Goal: Transaction & Acquisition: Download file/media

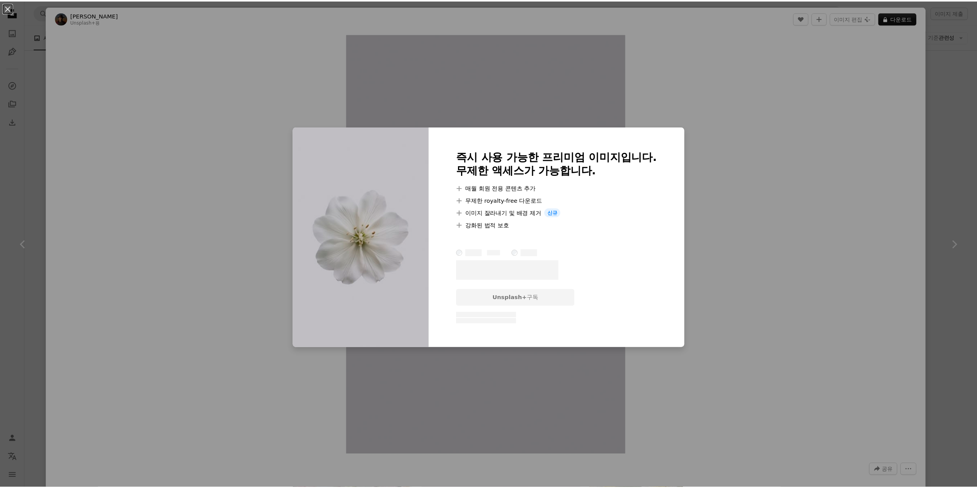
scroll to position [4954, 0]
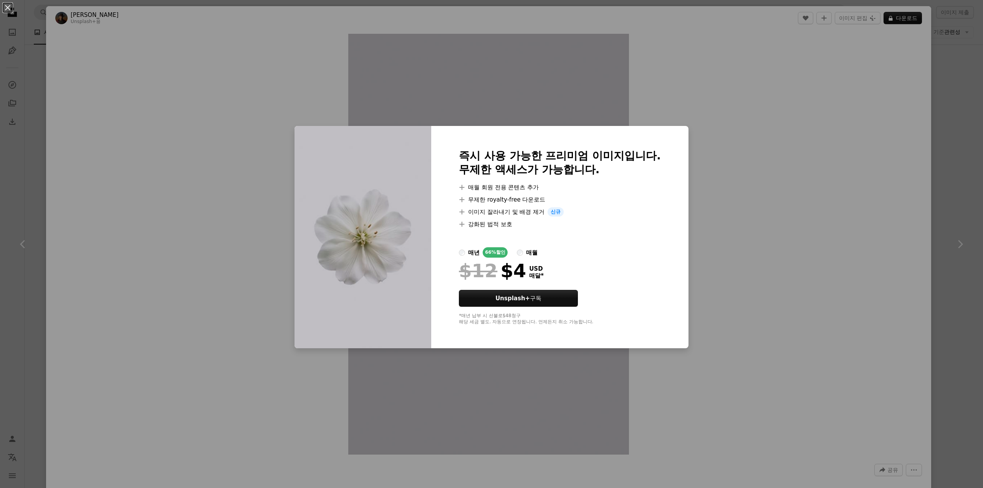
click at [634, 104] on div "An X shape 즉시 사용 가능한 프리미엄 이미지입니다. 무제한 액세스가 가능합니다. A plus sign 매월 회원 전용 콘텐츠 추가 A…" at bounding box center [491, 244] width 983 height 488
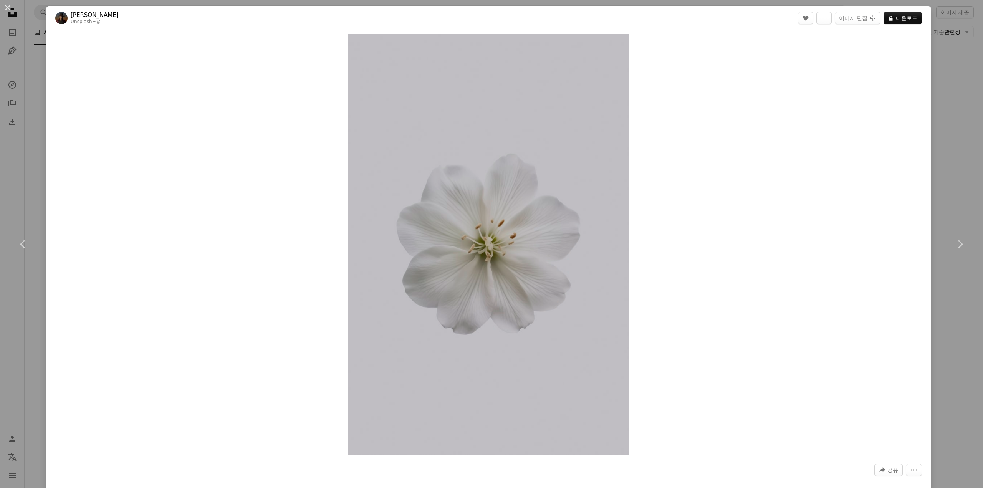
click at [33, 173] on div "An X shape Chevron left Chevron right [PERSON_NAME] Unsplash+ 용 A heart A plus …" at bounding box center [491, 244] width 983 height 488
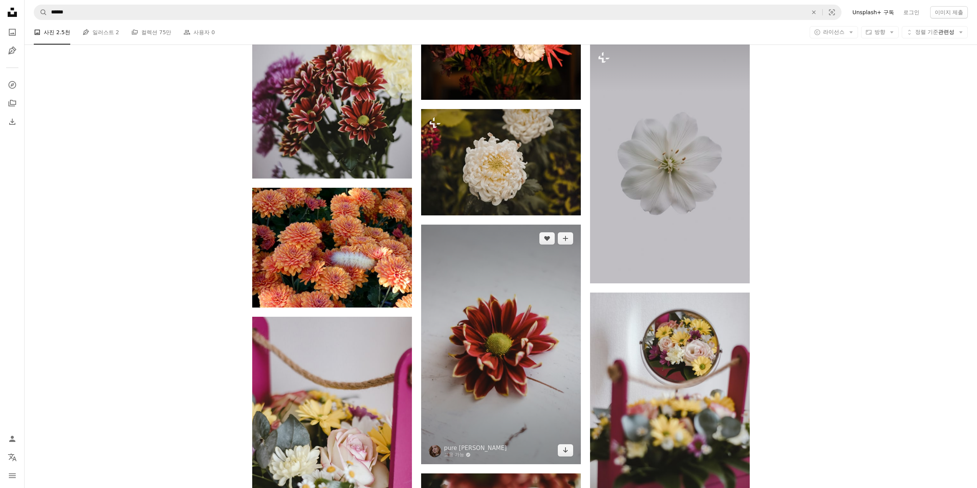
click at [534, 278] on img at bounding box center [501, 345] width 160 height 240
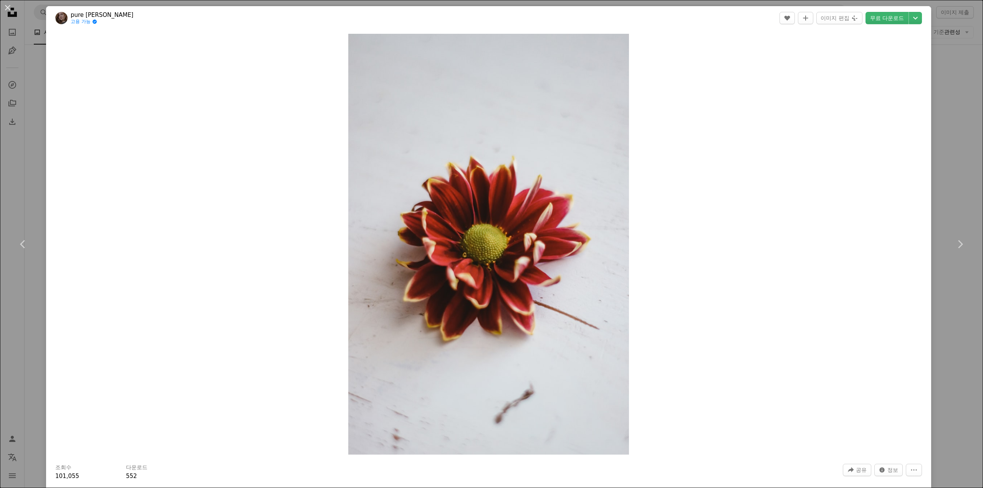
click at [21, 32] on div "An X shape Chevron left Chevron right pure [PERSON_NAME] 고용 가능 A checkmark insi…" at bounding box center [491, 244] width 983 height 488
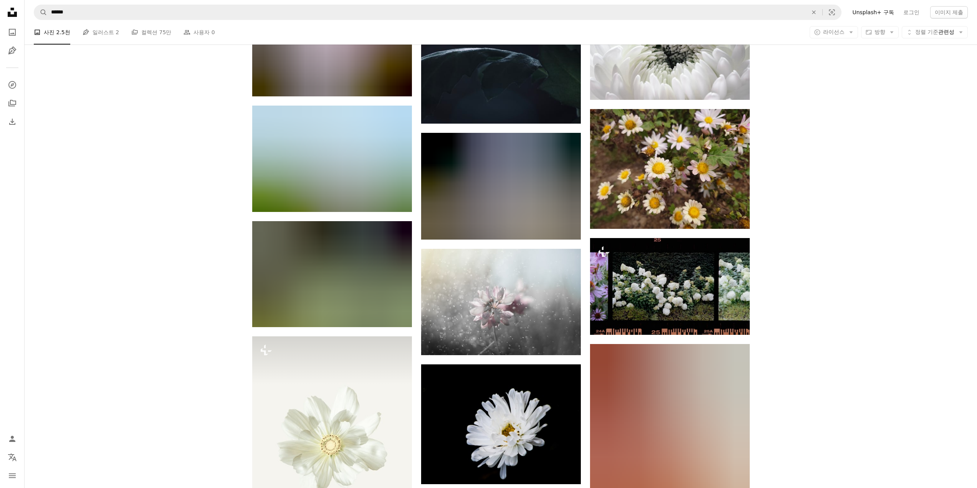
scroll to position [8294, 0]
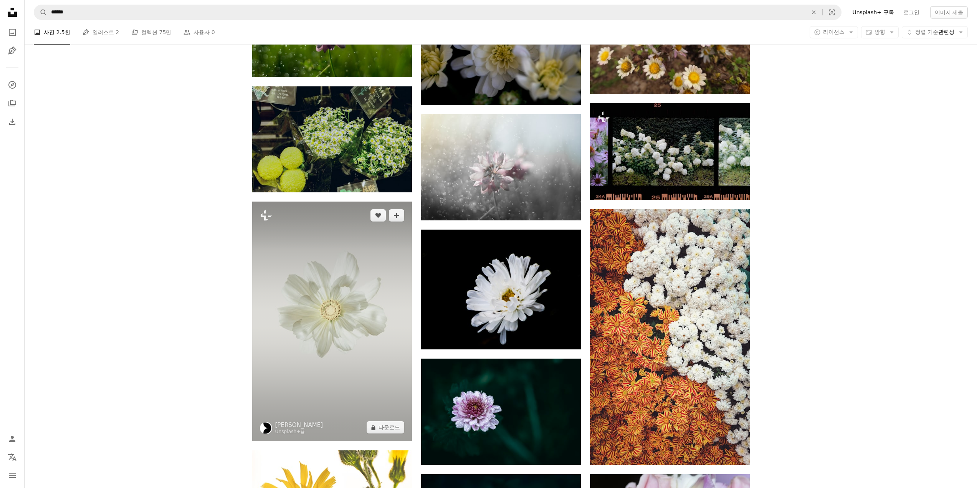
click at [316, 248] on img at bounding box center [332, 322] width 160 height 240
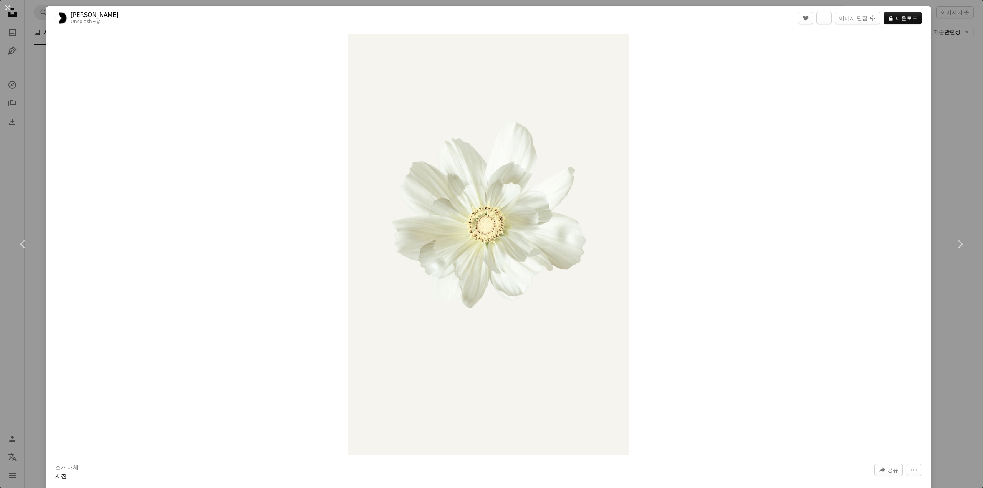
click at [27, 37] on div "An X shape Chevron left Chevron right [PERSON_NAME] Unsplash+ 용 A heart A plus …" at bounding box center [491, 244] width 983 height 488
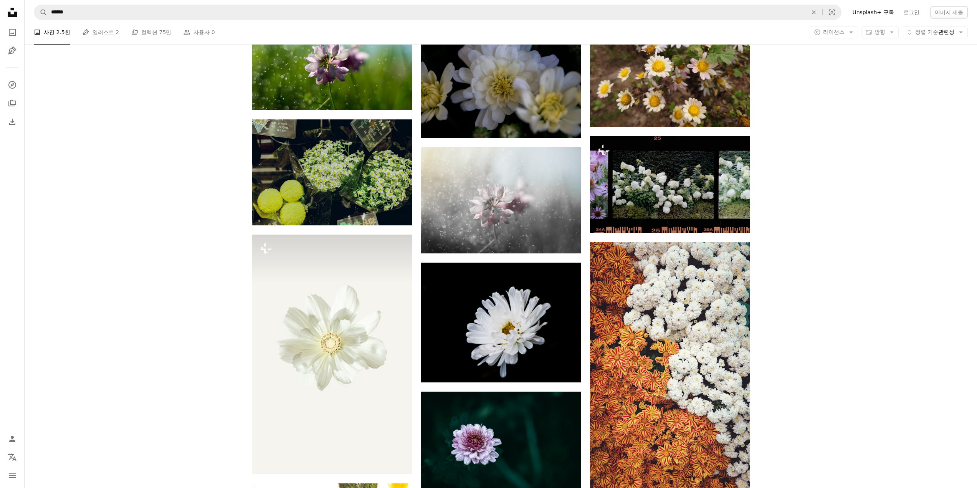
scroll to position [8064, 0]
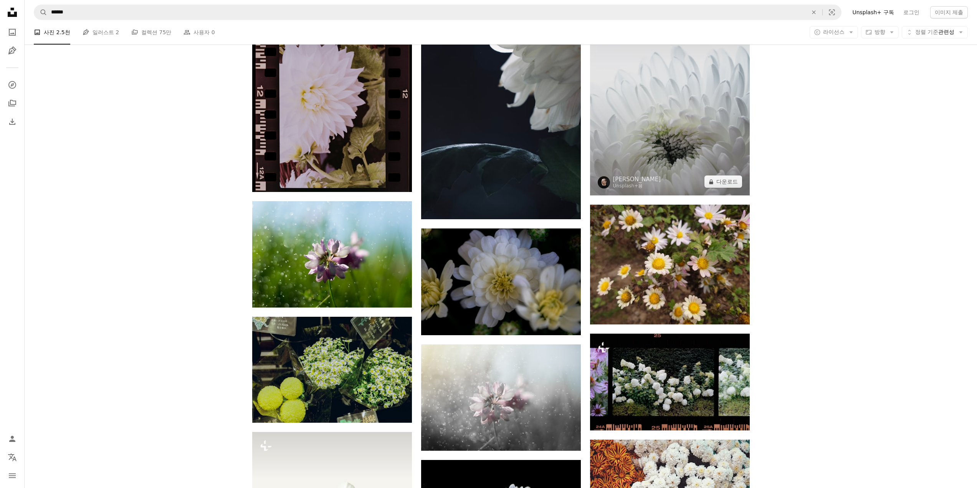
click at [694, 136] on img at bounding box center [670, 76] width 160 height 240
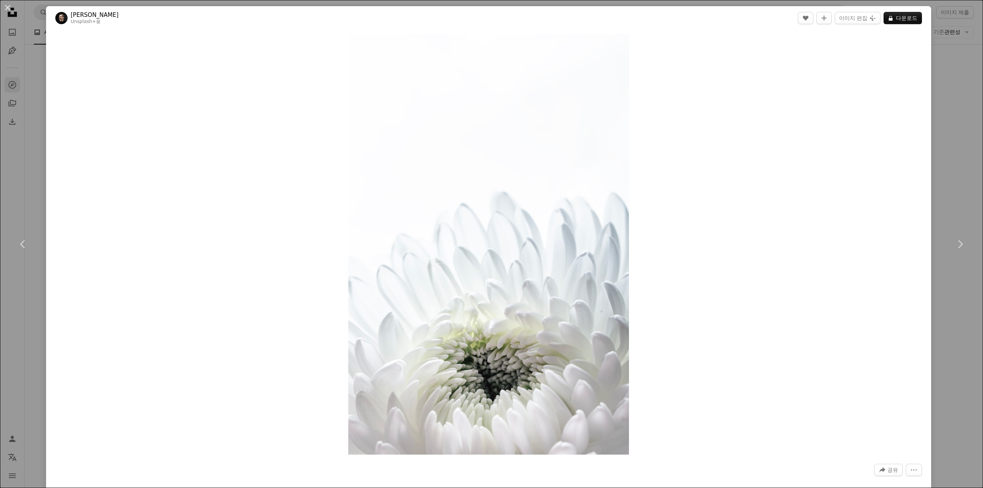
click at [10, 79] on div "An X shape Chevron left Chevron right [PERSON_NAME] Unsplash+ 용 A heart A plus …" at bounding box center [491, 244] width 983 height 488
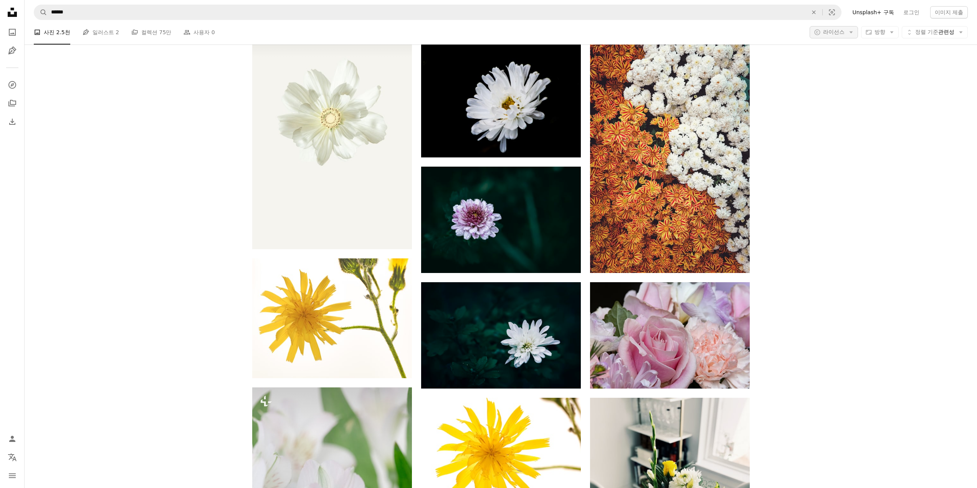
scroll to position [8486, 0]
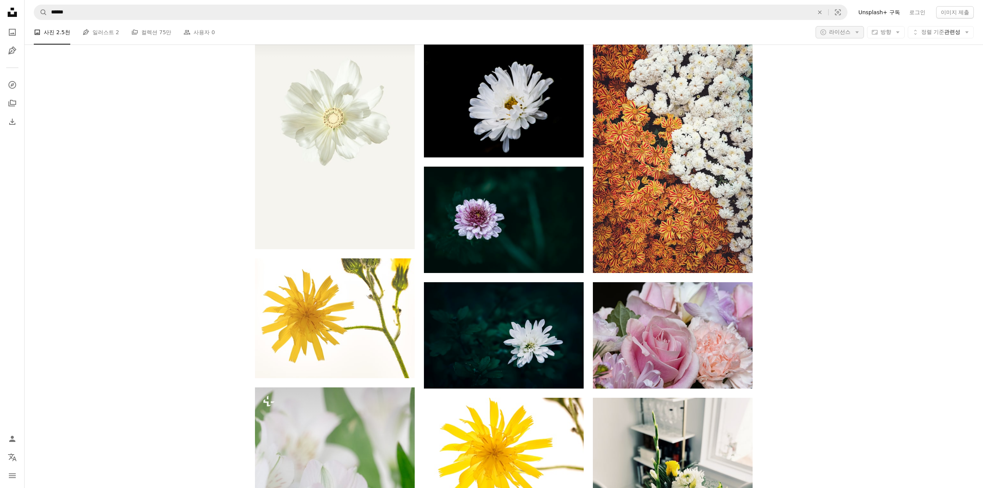
click at [844, 35] on button "A copyright icon © 라이선스 Arrow down" at bounding box center [840, 32] width 48 height 12
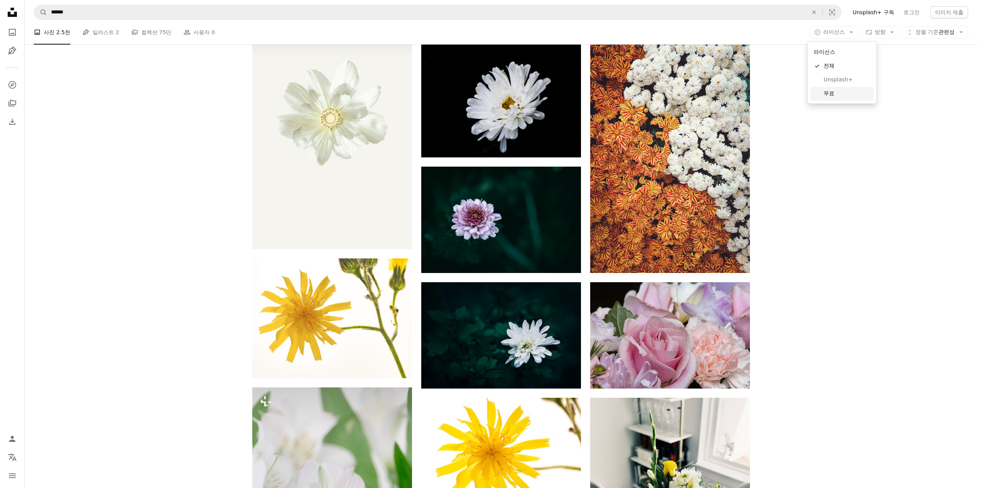
click at [838, 94] on span "무료" at bounding box center [847, 94] width 47 height 8
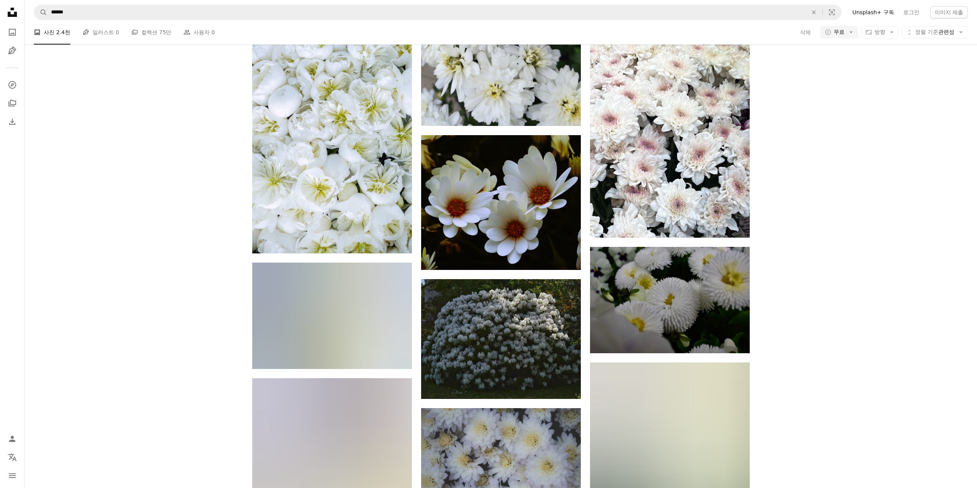
scroll to position [9370, 0]
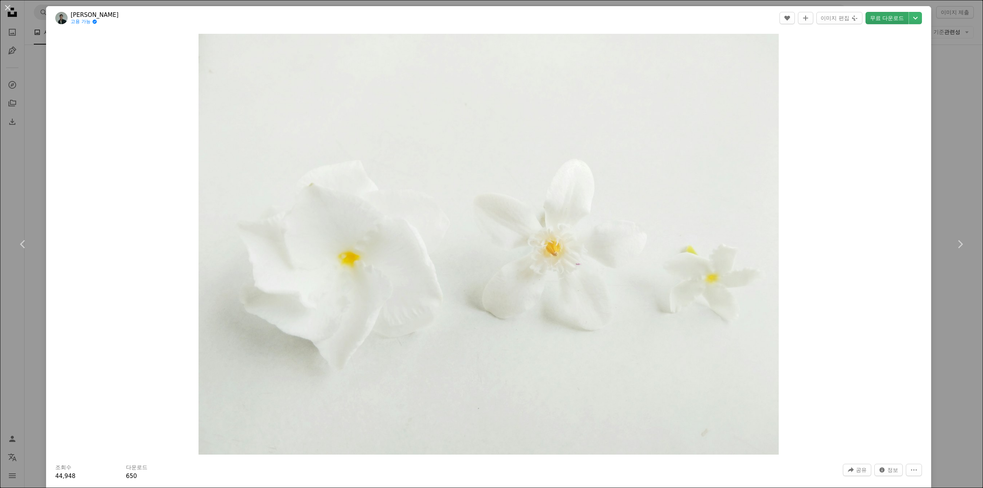
click at [876, 17] on link "무료 다운로드" at bounding box center [887, 18] width 43 height 12
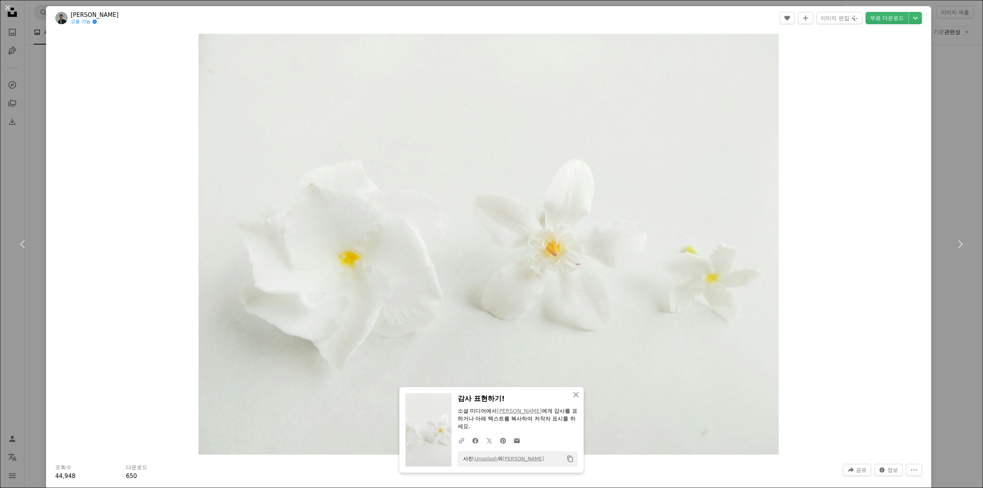
drag, startPoint x: 26, startPoint y: 54, endPoint x: 594, endPoint y: 207, distance: 588.1
click at [26, 55] on div "An X shape Chevron left Chevron right [PERSON_NAME] 고용 가능 A checkmark inside of…" at bounding box center [491, 244] width 983 height 488
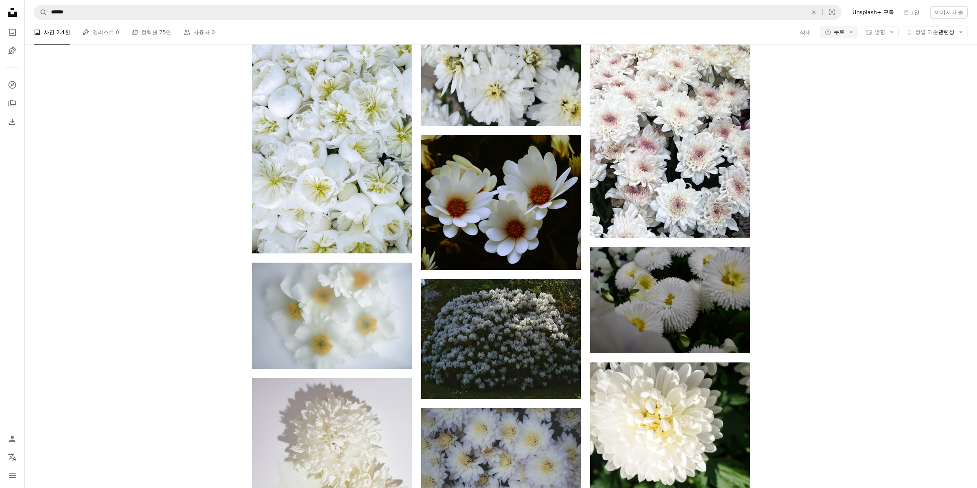
scroll to position [22733, 0]
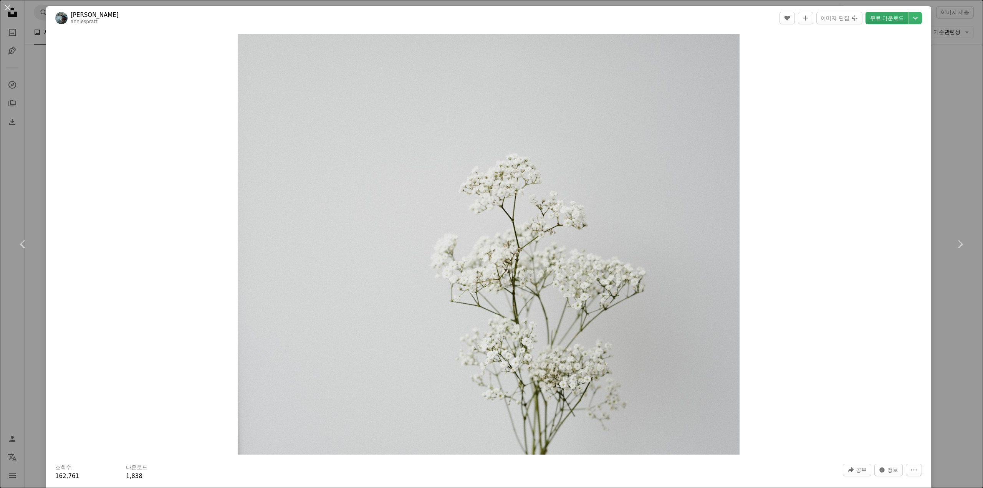
click at [871, 19] on link "무료 다운로드" at bounding box center [887, 18] width 43 height 12
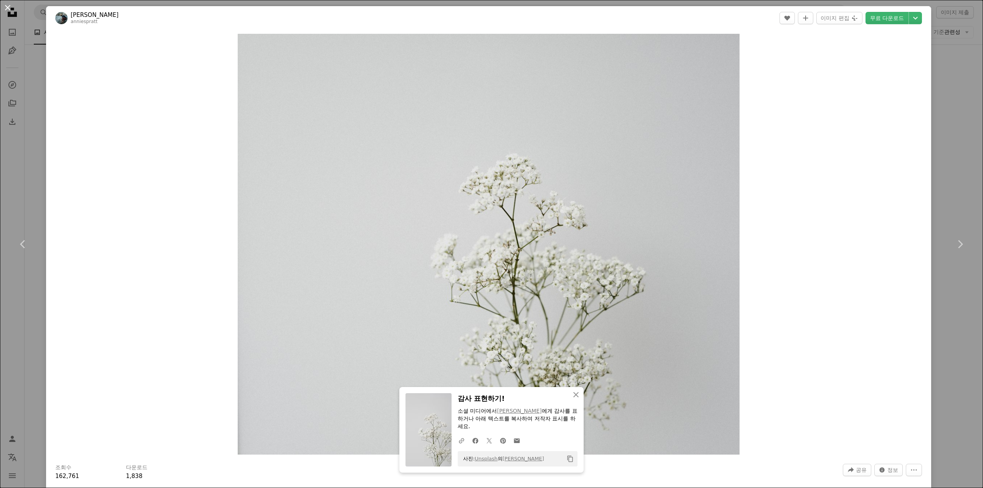
click at [12, 12] on button "An X shape" at bounding box center [7, 7] width 9 height 9
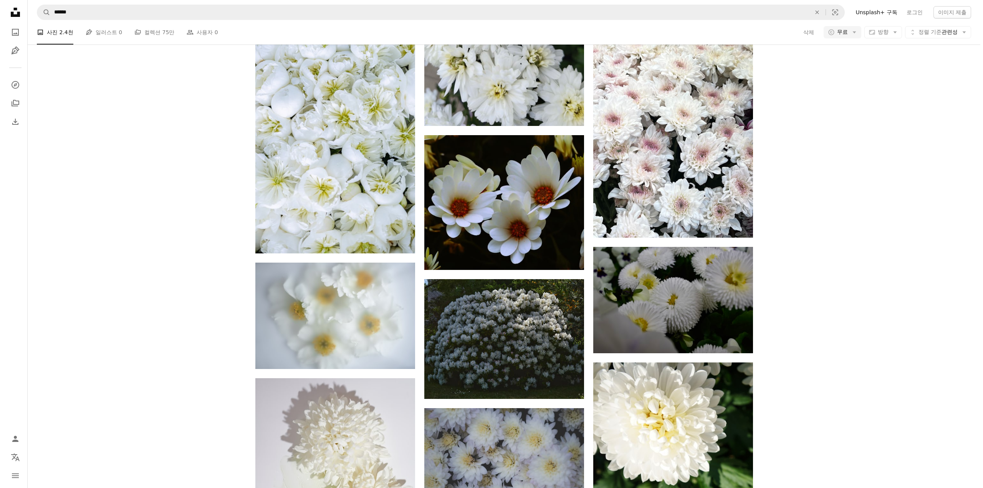
scroll to position [29876, 0]
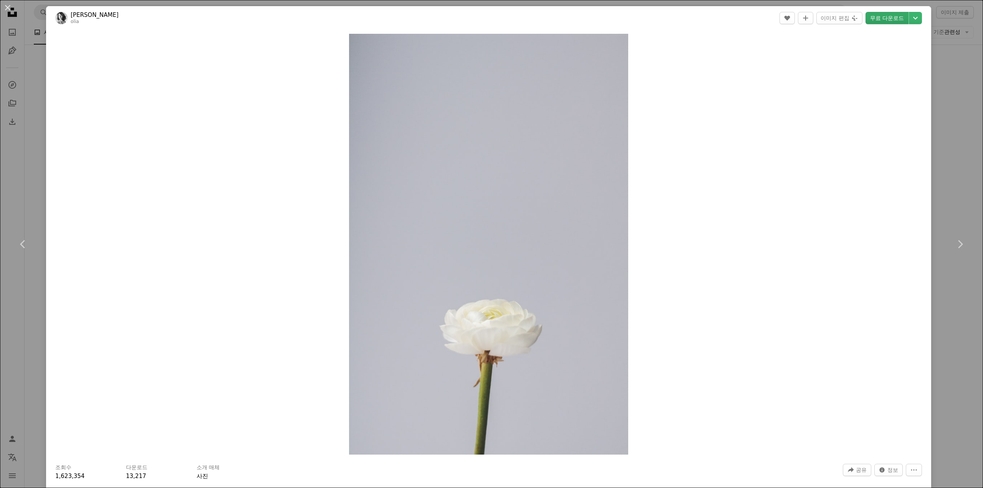
click at [879, 22] on link "무료 다운로드" at bounding box center [887, 18] width 43 height 12
